Goal: Task Accomplishment & Management: Manage account settings

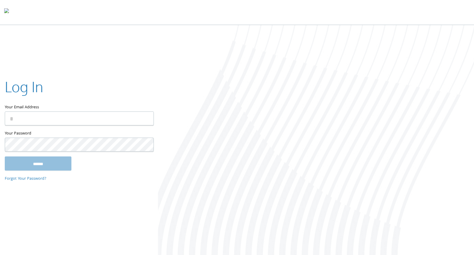
click at [146, 118] on keeper-lock "Open Keeper Popup" at bounding box center [145, 118] width 7 height 7
type input "**********"
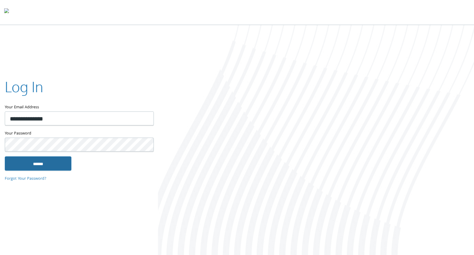
click at [46, 163] on input "******" at bounding box center [38, 163] width 67 height 14
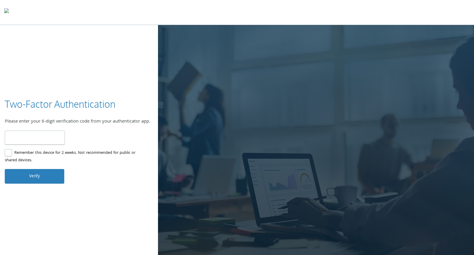
type input "******"
